Goal: Task Accomplishment & Management: Manage account settings

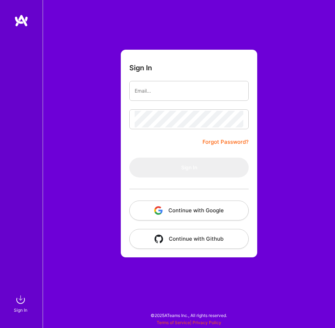
click at [187, 179] on div at bounding box center [188, 189] width 119 height 23
click at [160, 212] on img "button" at bounding box center [158, 210] width 9 height 9
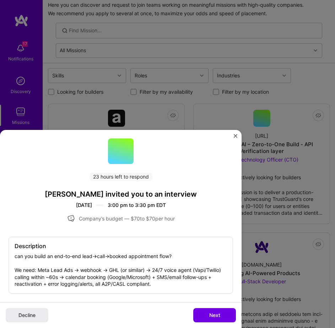
scroll to position [33, 0]
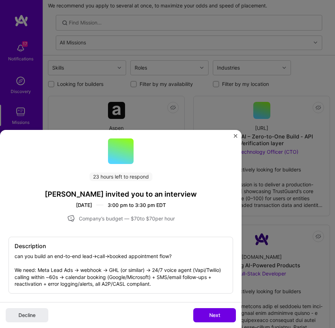
click at [128, 278] on div "Description can you build an end-to-end lead→call→booked appointment flow? We n…" at bounding box center [121, 265] width 224 height 57
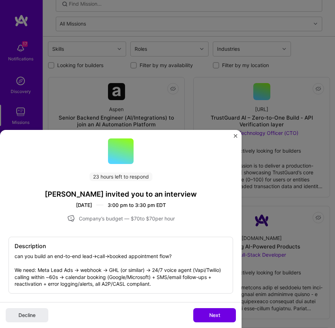
scroll to position [53, 0]
click at [67, 193] on h4 "Thorwell invited you to an interview" at bounding box center [121, 194] width 224 height 9
copy h4 "Thorwell"
